Goal: Task Accomplishment & Management: Use online tool/utility

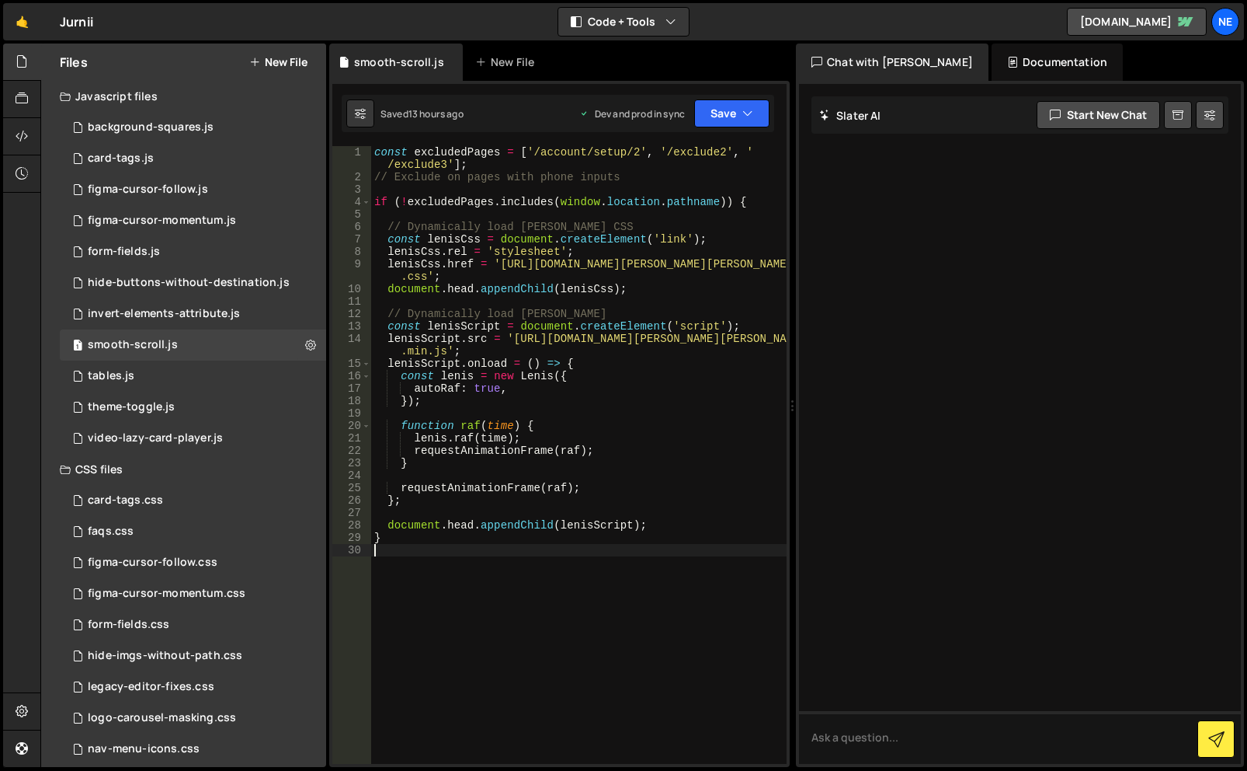
click at [459, 552] on div "const excludedPages = [ '/account/setup/2' , '/exclude2' , ' /exclude3' ] ; // …" at bounding box center [579, 473] width 416 height 655
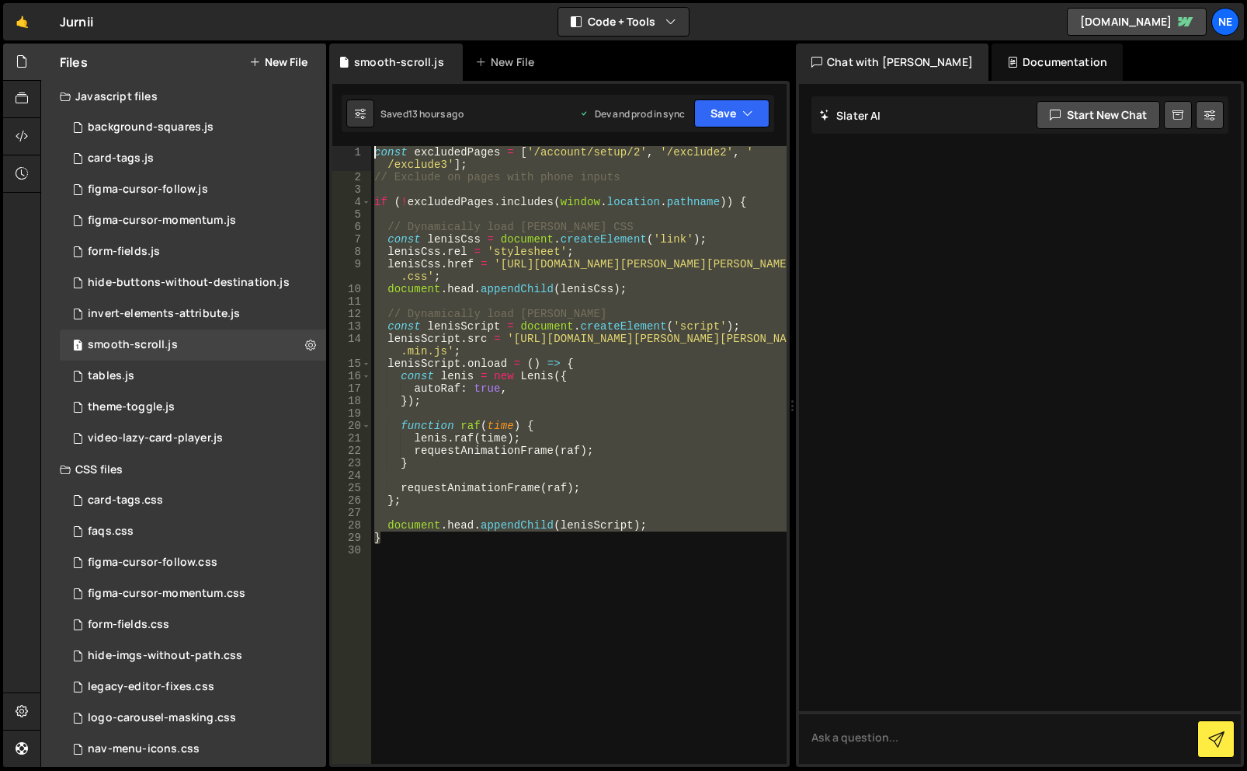
drag, startPoint x: 459, startPoint y: 542, endPoint x: 343, endPoint y: 7, distance: 547.6
click at [343, 7] on div "Hold on a sec... Are you certain you wish to leave this page? Any changes you'v…" at bounding box center [623, 385] width 1247 height 771
type textarea "const excludedPages = ['/account/setup/2', '/exclude2', '/exclude3']; // Exclud…"
paste textarea
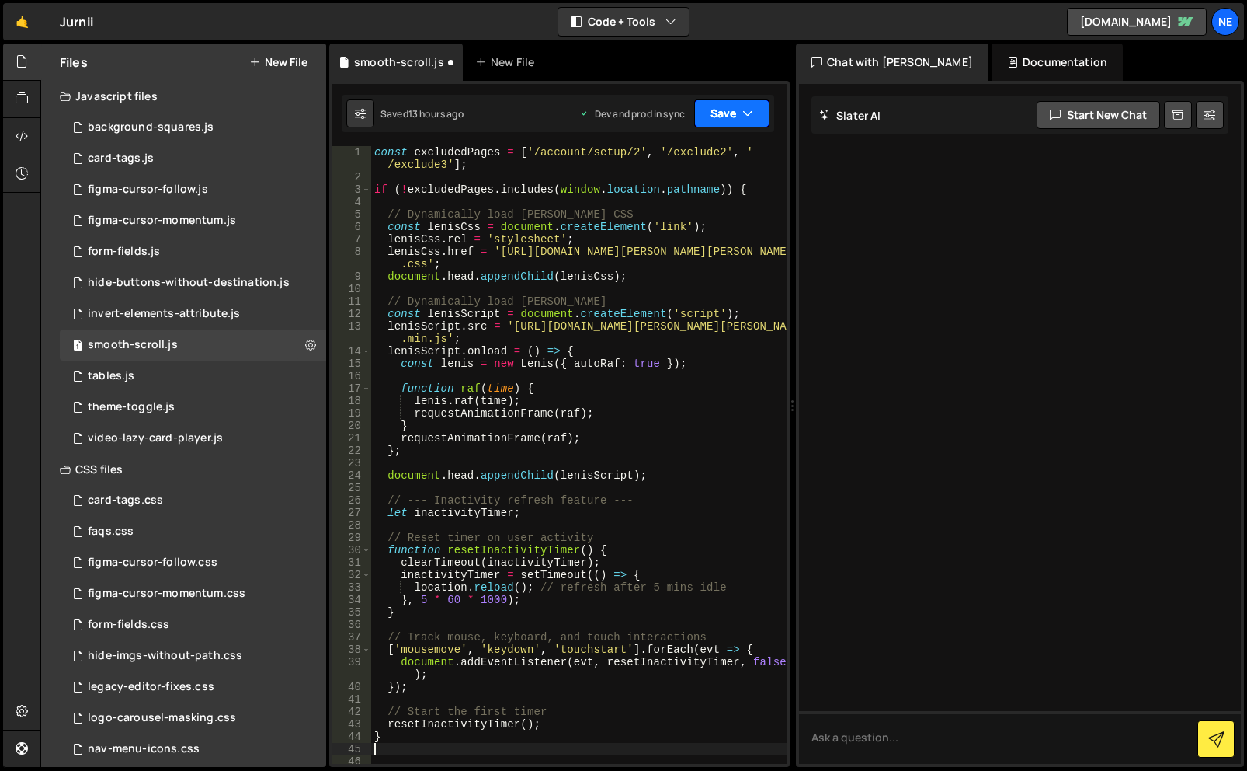
click at [760, 105] on button "Save" at bounding box center [731, 113] width 75 height 28
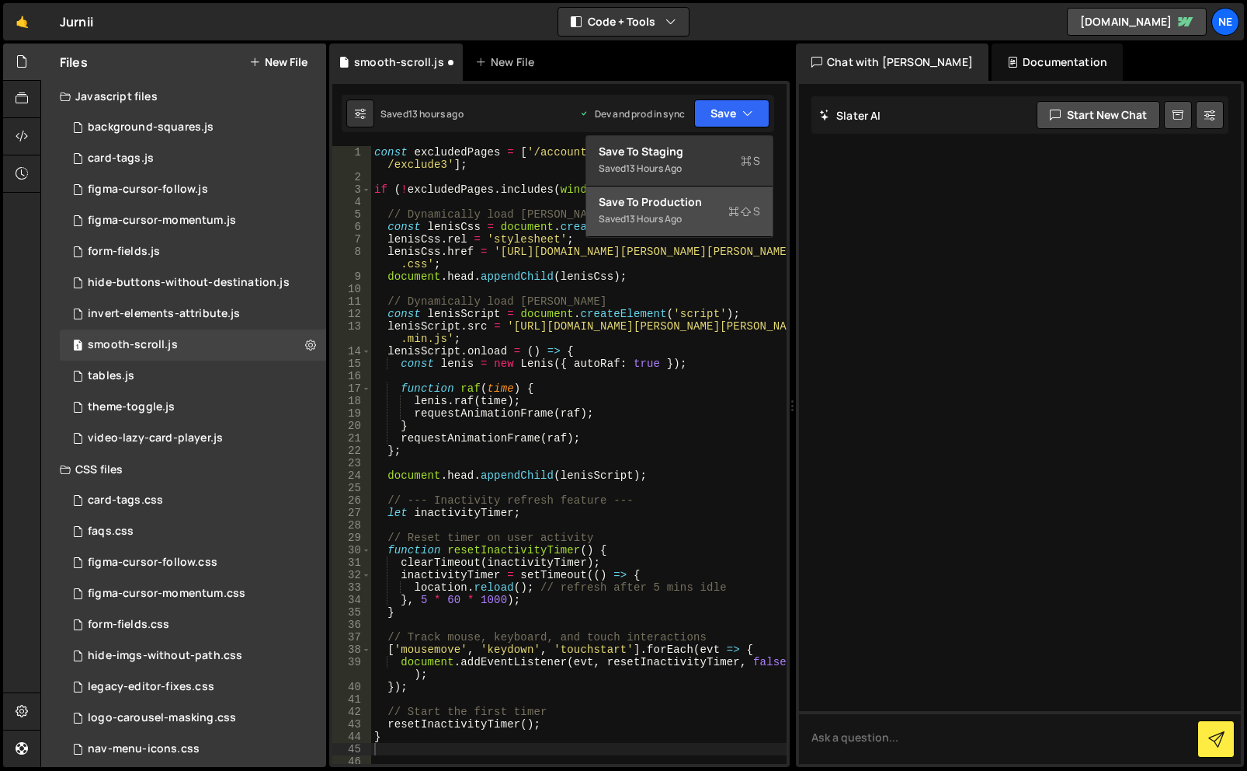
click at [710, 200] on div "Save to Production S" at bounding box center [680, 202] width 162 height 16
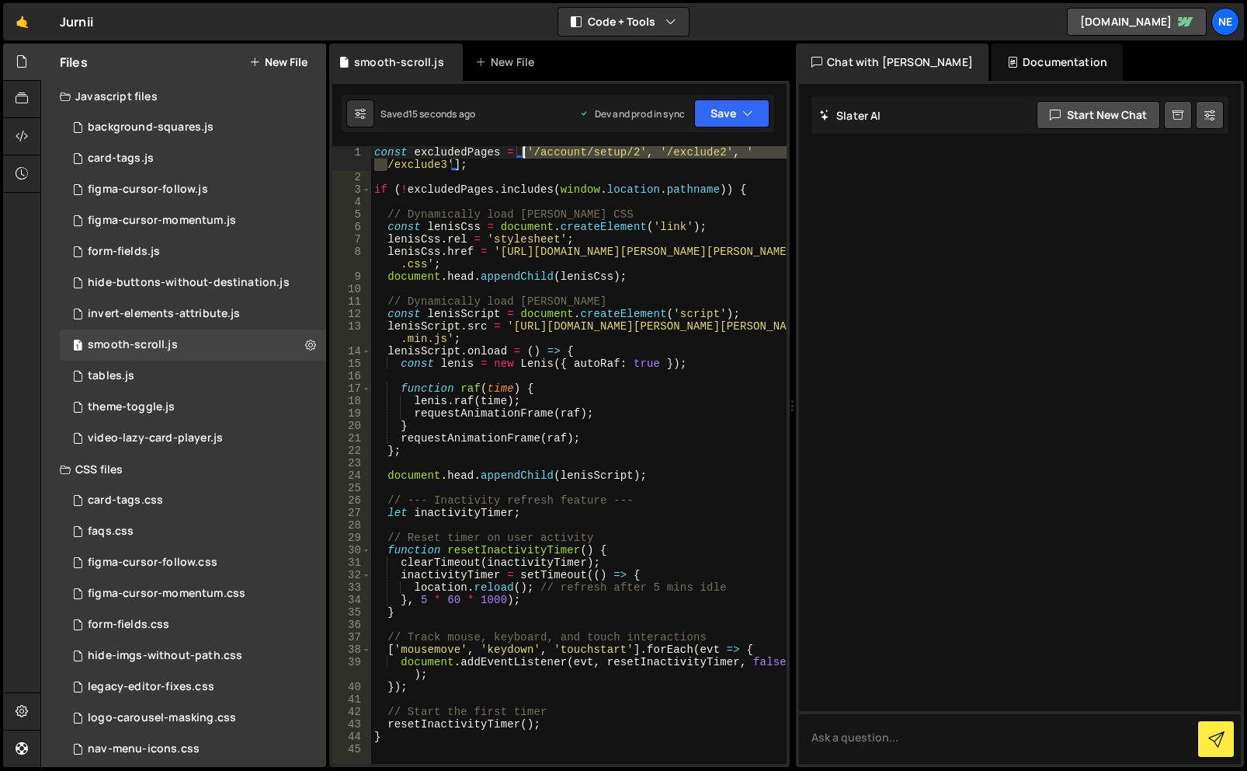
drag, startPoint x: 387, startPoint y: 166, endPoint x: 525, endPoint y: 151, distance: 139.1
click at [525, 151] on div "const excludedPages = [ '/account/setup/2' , '/exclude2' , ' /exclude3' ] ; if …" at bounding box center [579, 473] width 416 height 655
drag, startPoint x: 583, startPoint y: 152, endPoint x: 570, endPoint y: 154, distance: 13.3
click at [583, 152] on div "const excludedPages = [ '/account/setup/2' , '/exclude2' , ' /exclude3' ] ; if …" at bounding box center [579, 455] width 416 height 618
drag, startPoint x: 446, startPoint y: 165, endPoint x: 532, endPoint y: 150, distance: 87.5
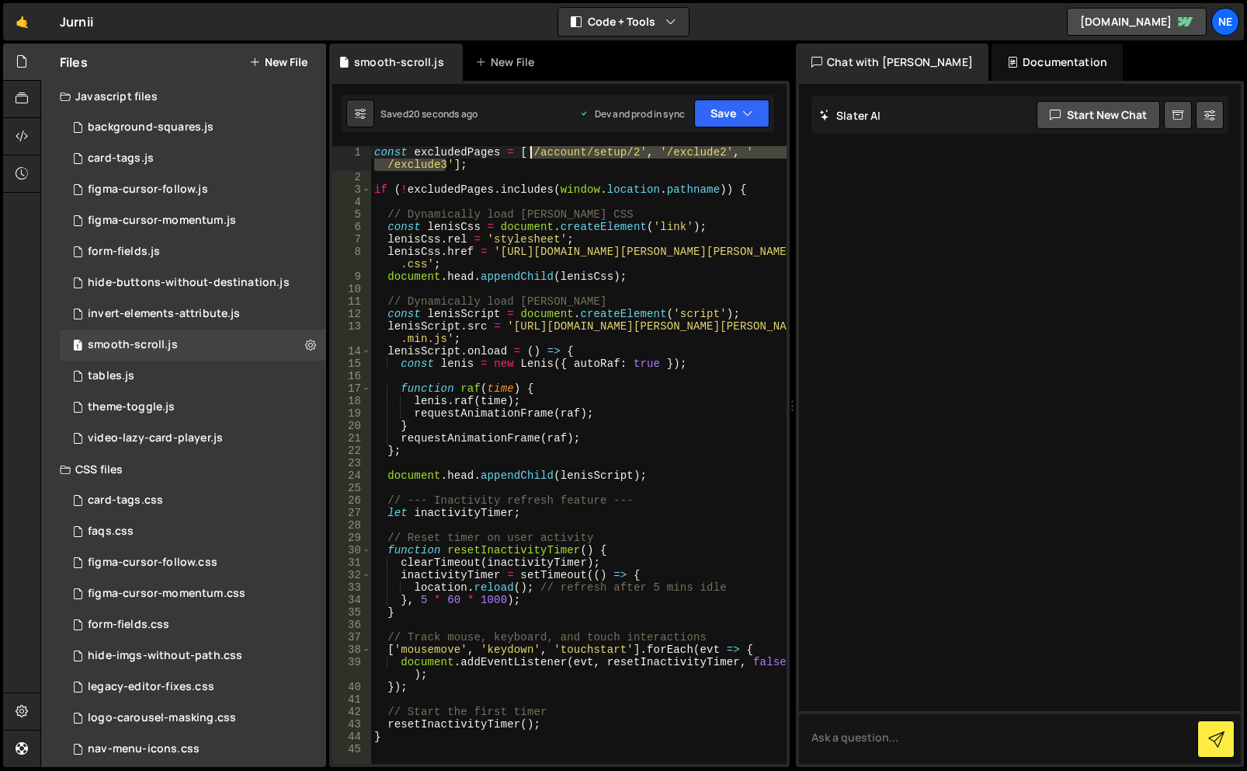
click at [532, 150] on div "const excludedPages = [ '/account/setup/2' , '/exclude2' , ' /exclude3' ] ; if …" at bounding box center [579, 473] width 416 height 655
click at [442, 165] on div "const excludedPages = [ '/account/setup/2' , '/exclude2' , ' /exclude3' ] ; if …" at bounding box center [579, 455] width 416 height 618
drag, startPoint x: 662, startPoint y: 151, endPoint x: 719, endPoint y: 149, distance: 57.5
click at [719, 149] on div "const excludedPages = [ '/account/setup/2' , '/exclude2' , ' /exclude3' ] ; if …" at bounding box center [579, 473] width 416 height 655
drag, startPoint x: 633, startPoint y: 155, endPoint x: 532, endPoint y: 151, distance: 101.1
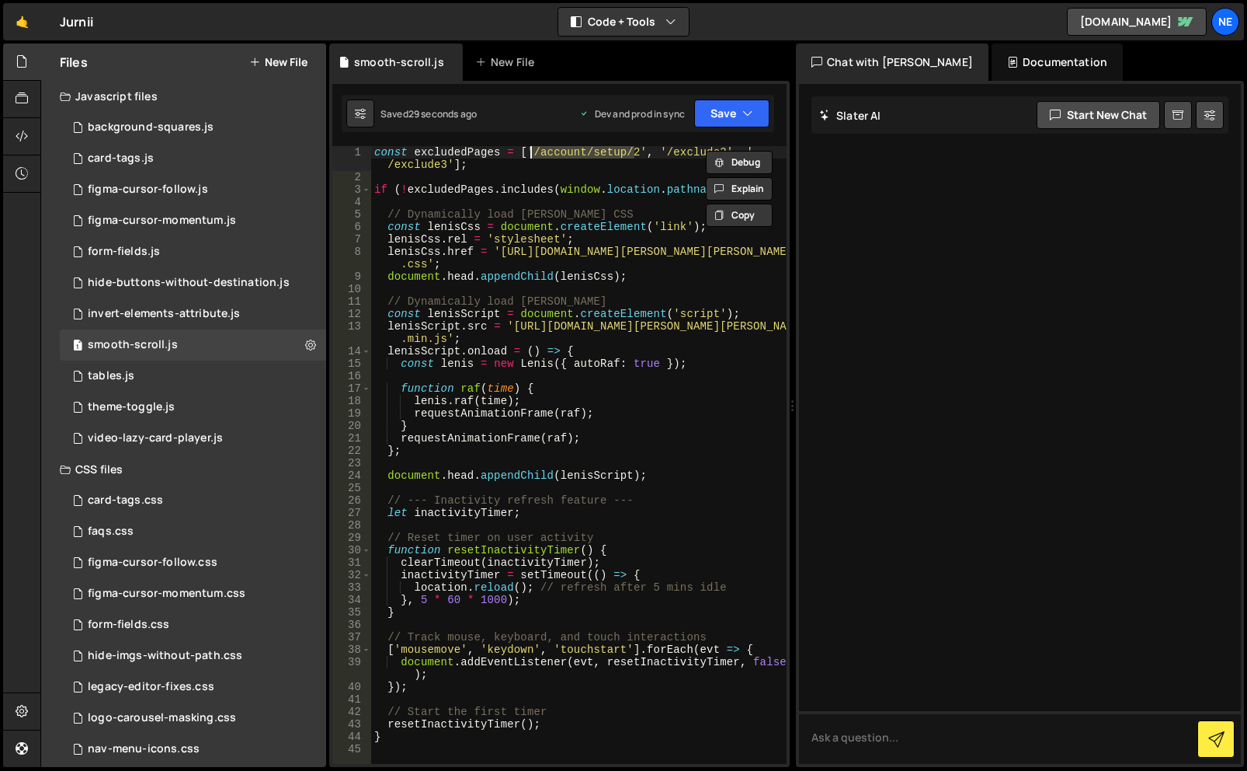
click at [532, 151] on div "const excludedPages = [ '/account/setup/2' , '/exclude2' , ' /exclude3' ] ; if …" at bounding box center [579, 473] width 416 height 655
paste textarea "exclude"
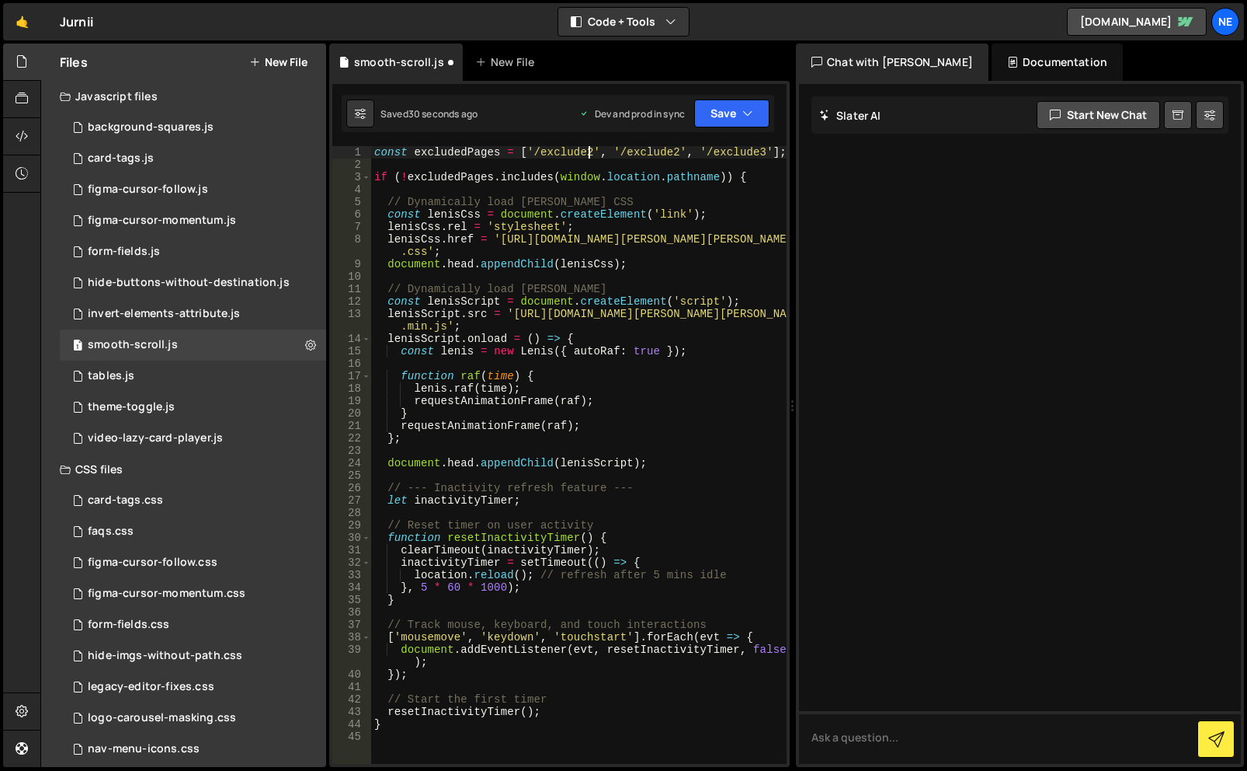
scroll to position [0, 15]
type textarea "const excludedPages = ['/exclude1', '/exclude2', '/exclude3'];"
click at [716, 112] on button "Save" at bounding box center [731, 113] width 75 height 28
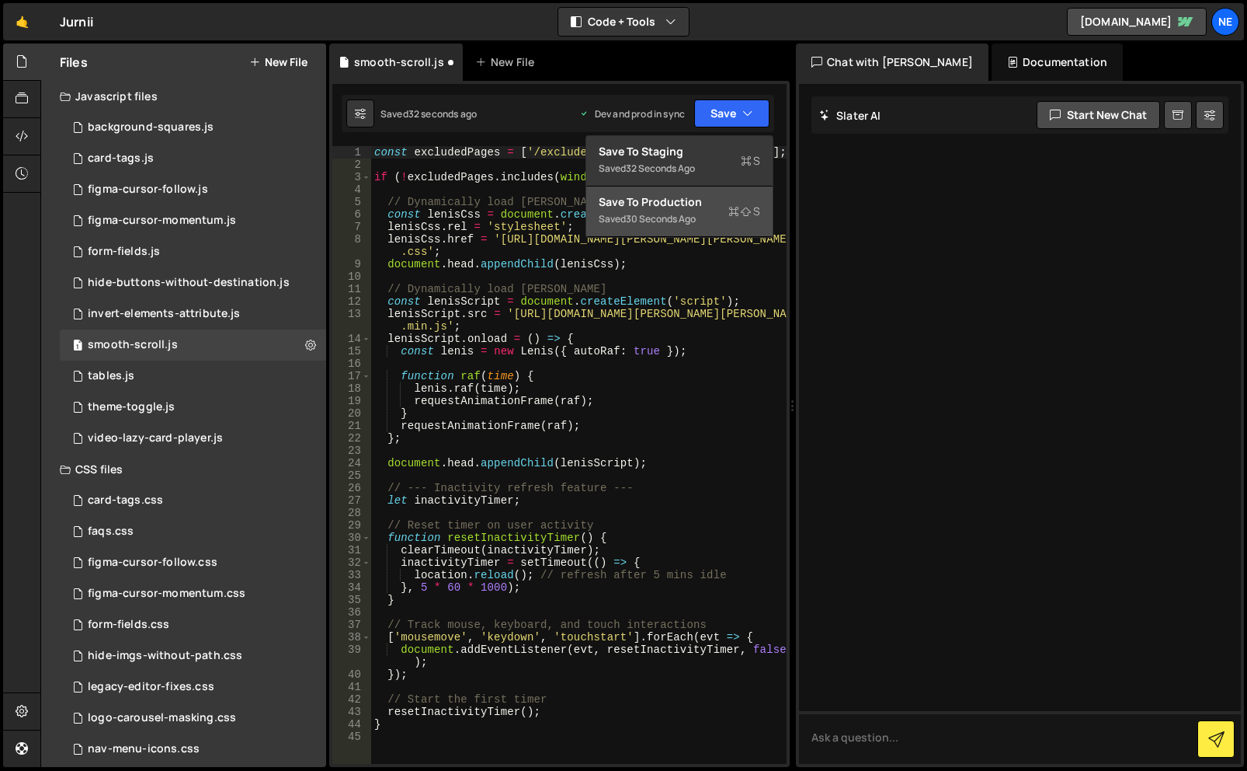
click at [684, 217] on div "30 seconds ago" at bounding box center [661, 218] width 70 height 13
